Goal: Register for event/course

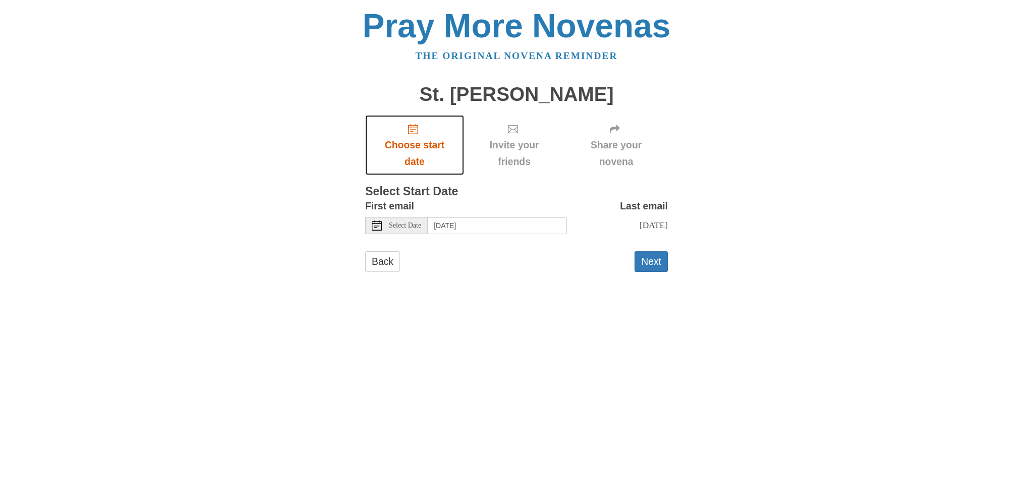
click at [416, 146] on span "Choose start date" at bounding box center [414, 153] width 79 height 33
click at [397, 225] on span "Select Date" at bounding box center [405, 225] width 32 height 7
click at [415, 224] on span "Select Date" at bounding box center [405, 225] width 32 height 7
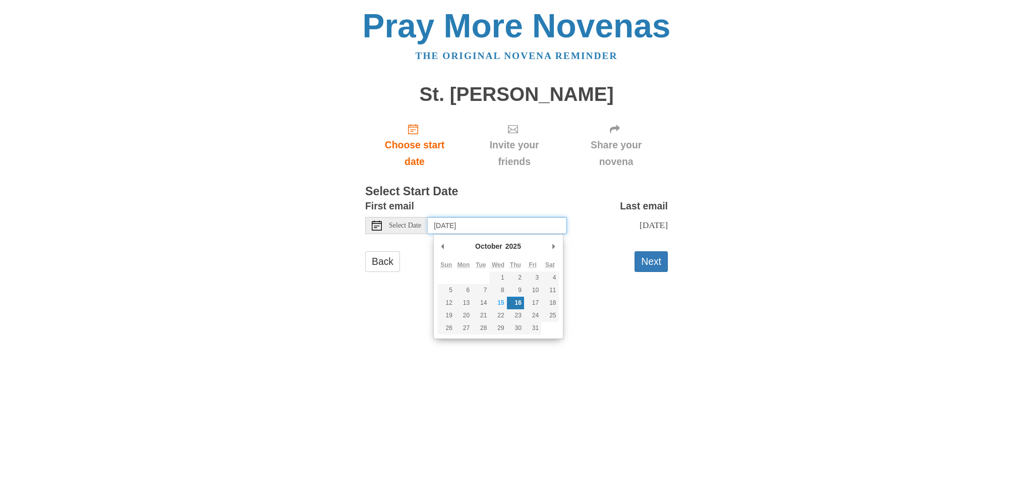
click at [475, 228] on input "[DATE]" at bounding box center [497, 225] width 139 height 17
type input "[DATE]"
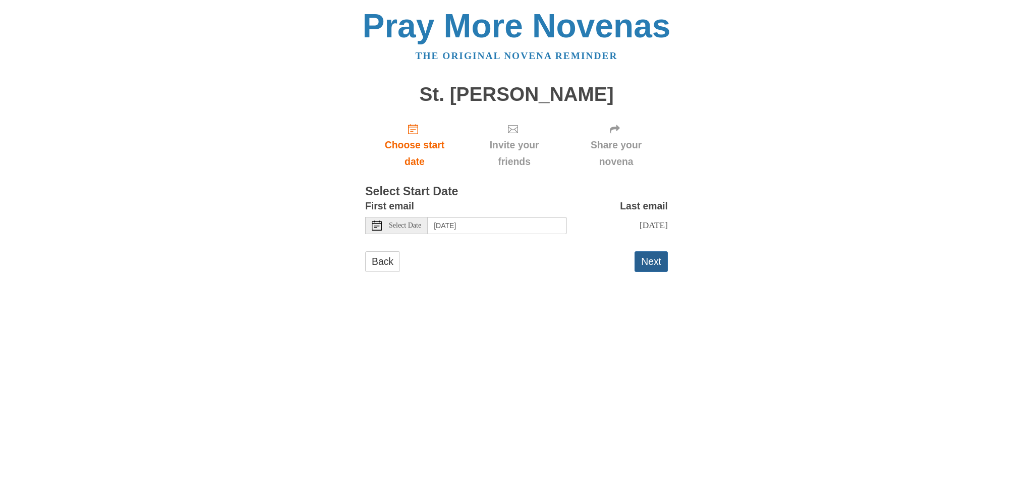
click at [658, 265] on button "Next" at bounding box center [651, 261] width 33 height 21
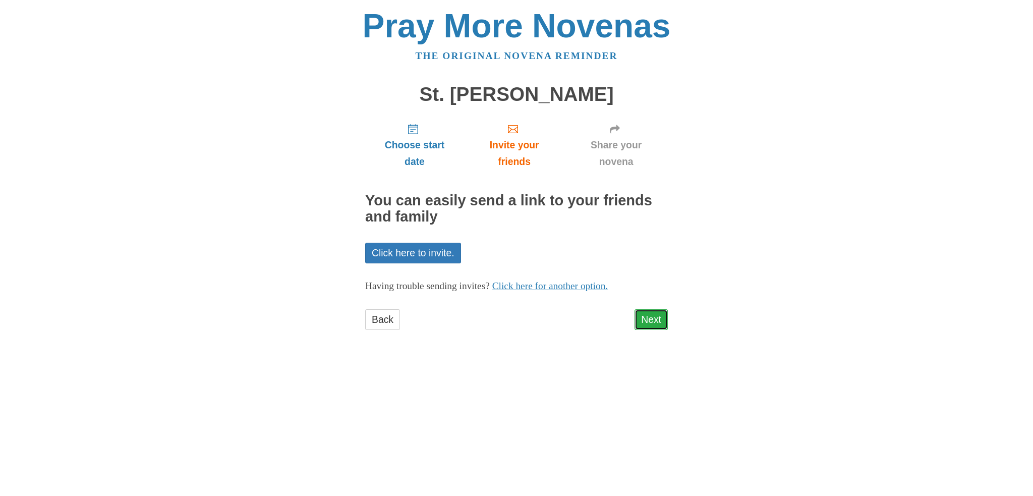
click at [653, 320] on link "Next" at bounding box center [651, 319] width 33 height 21
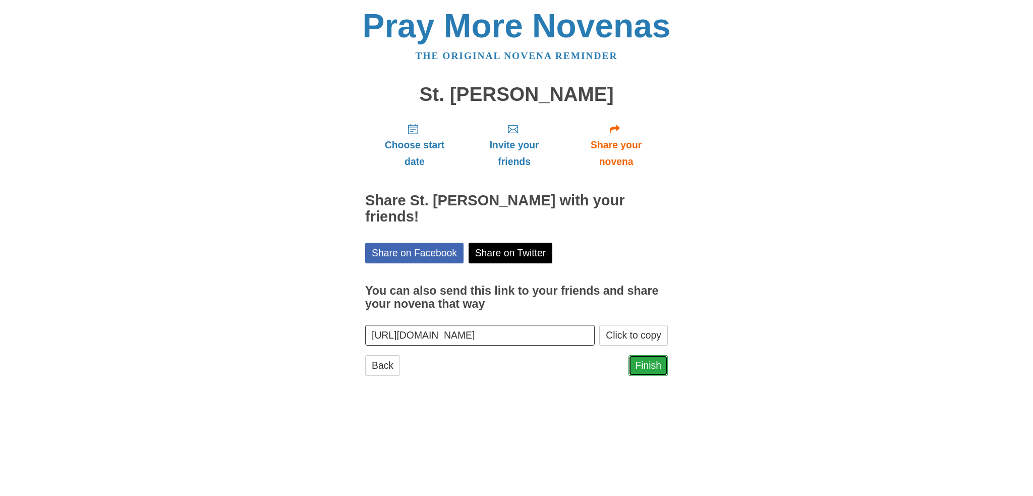
click at [649, 355] on link "Finish" at bounding box center [648, 365] width 39 height 21
